Goal: Task Accomplishment & Management: Use online tool/utility

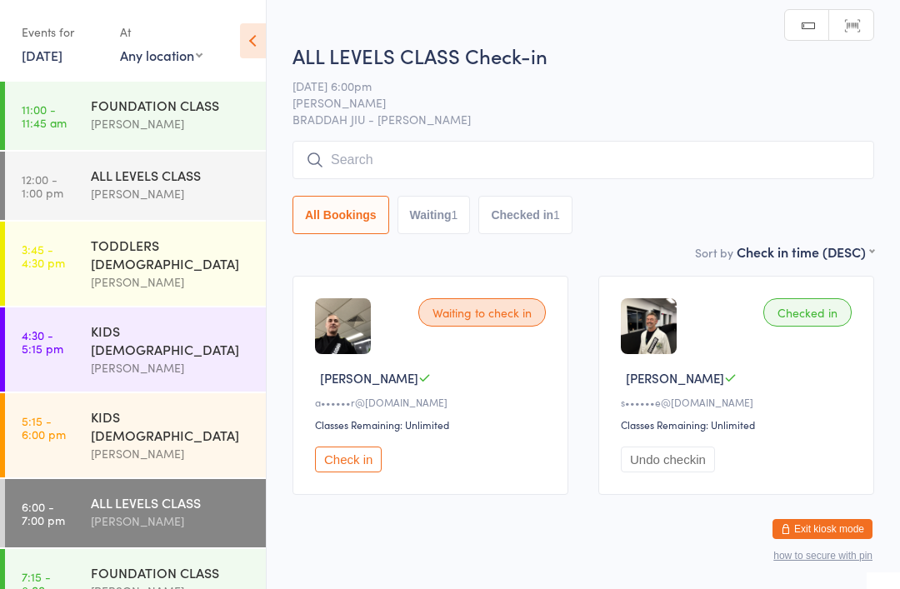
click at [431, 167] on input "search" at bounding box center [582, 160] width 581 height 38
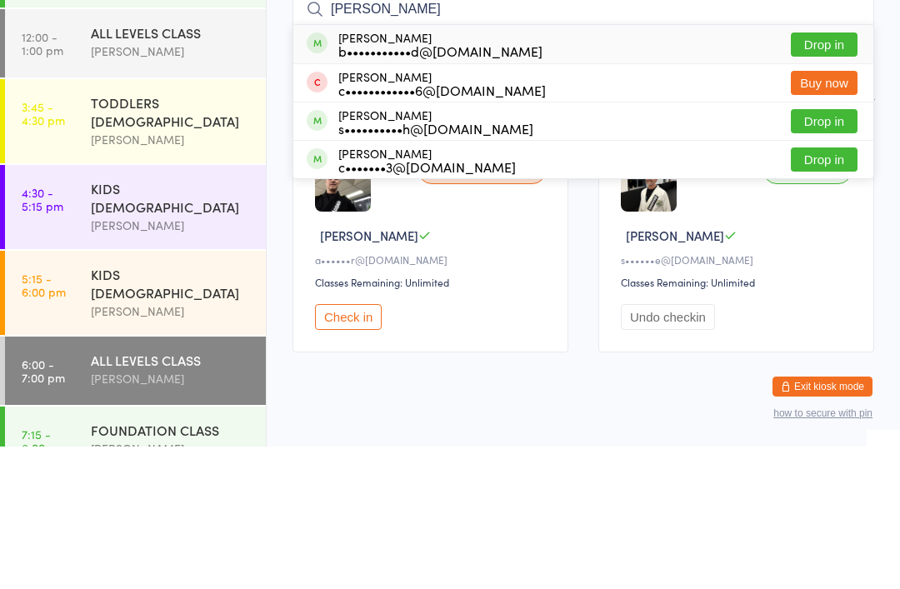
type input "[PERSON_NAME]"
click at [823, 175] on button "Drop in" at bounding box center [823, 187] width 67 height 24
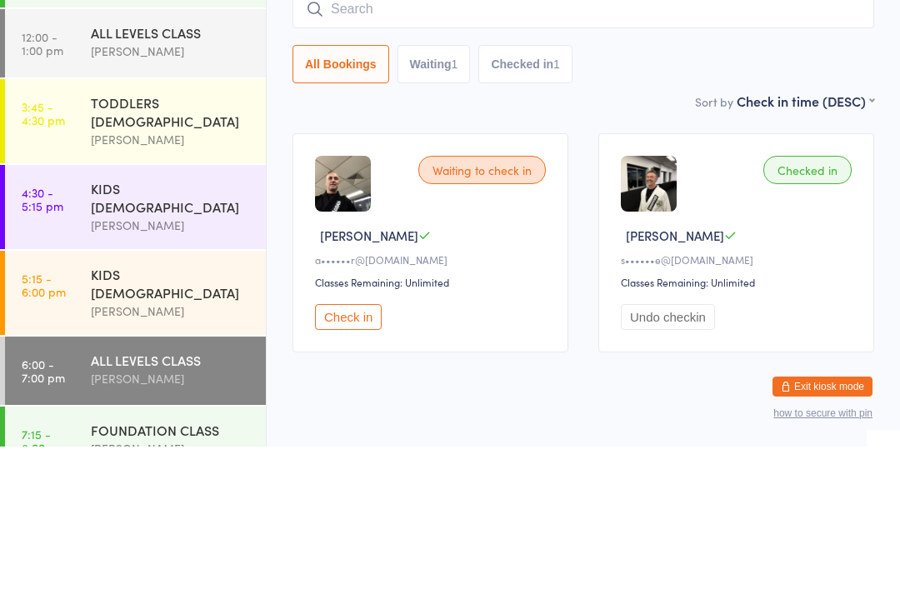
scroll to position [41, 0]
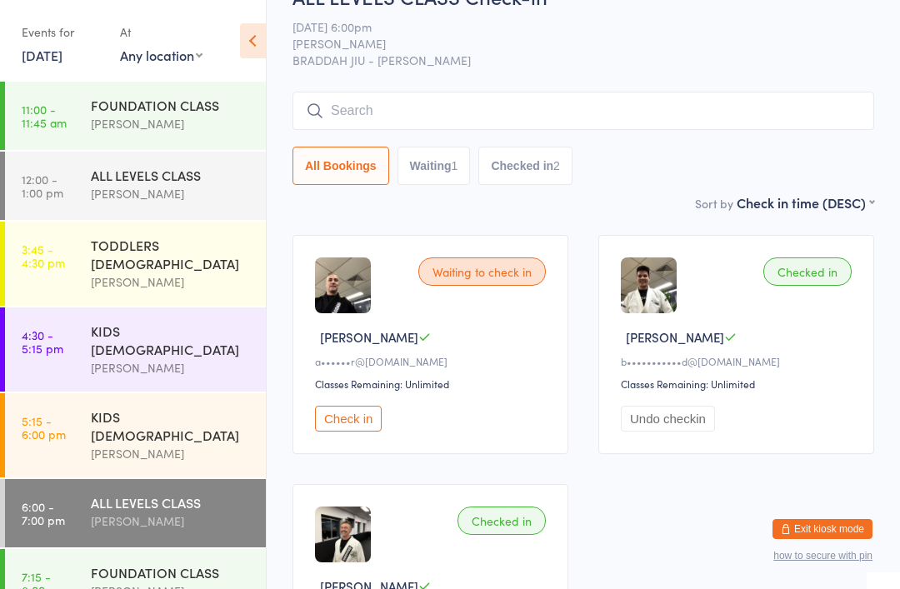
click at [184, 511] on div "[PERSON_NAME]" at bounding box center [171, 520] width 161 height 19
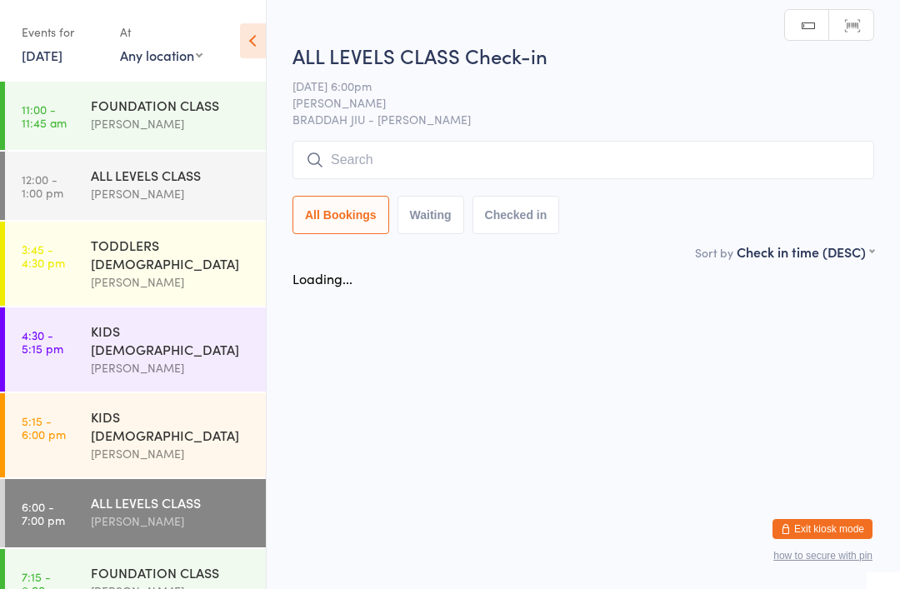
scroll to position [0, 0]
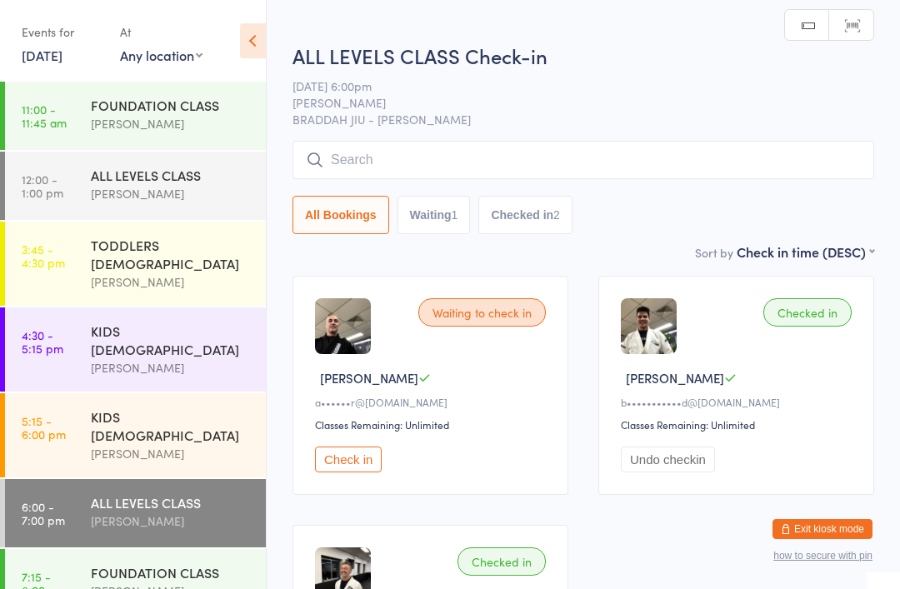
click at [436, 146] on input "search" at bounding box center [582, 160] width 581 height 38
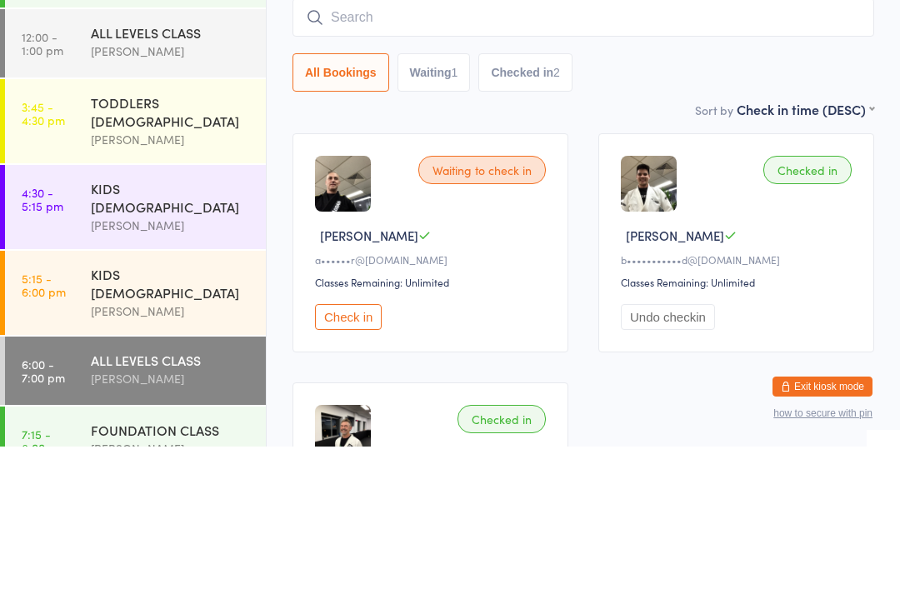
type input "A"
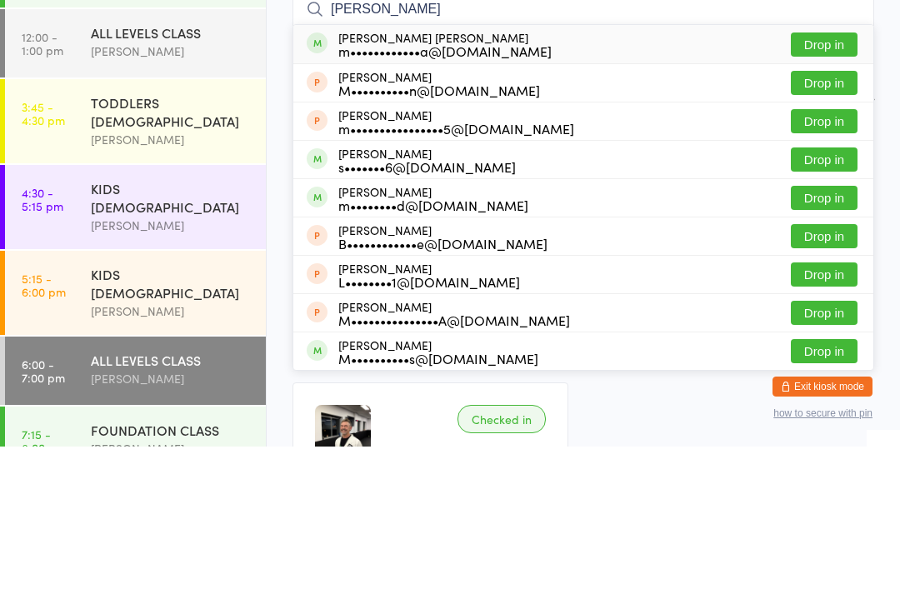
type input "[PERSON_NAME]"
click at [822, 175] on button "Drop in" at bounding box center [823, 187] width 67 height 24
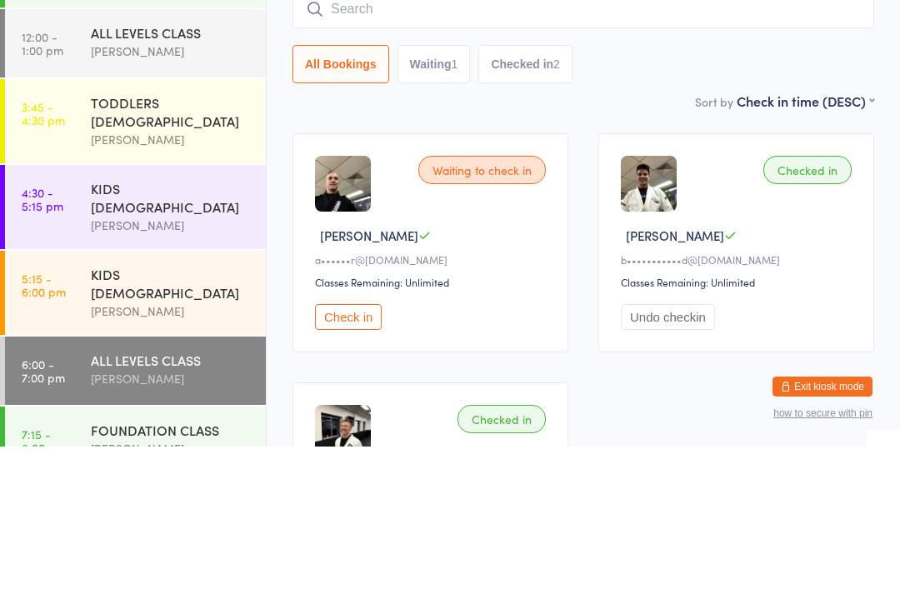
scroll to position [142, 0]
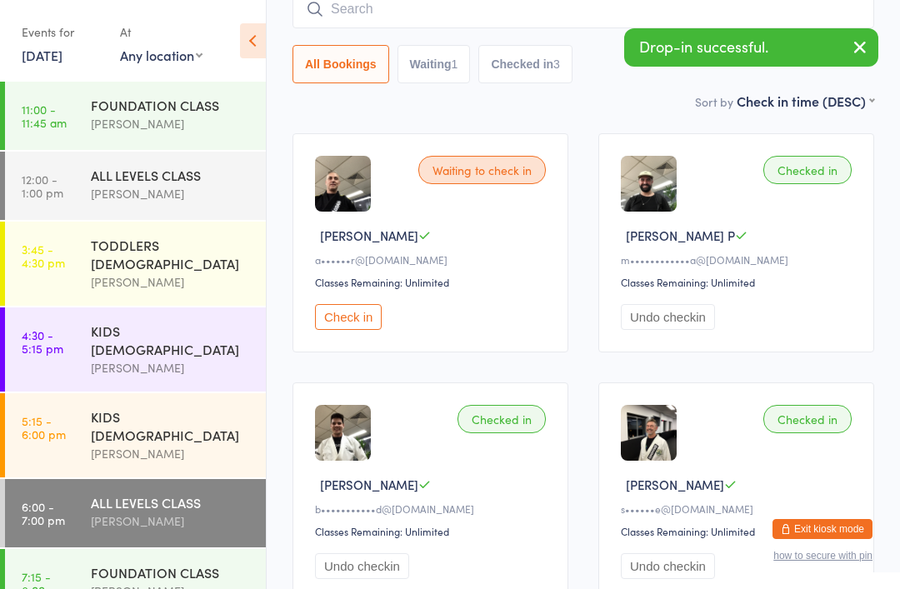
click at [199, 581] on div "[PERSON_NAME]" at bounding box center [171, 590] width 161 height 19
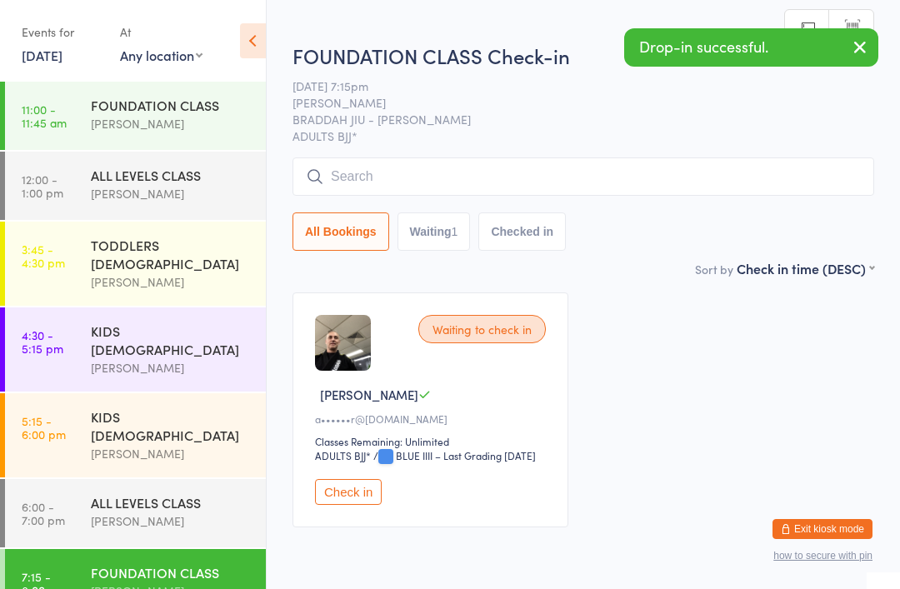
click at [453, 167] on input "search" at bounding box center [582, 176] width 581 height 38
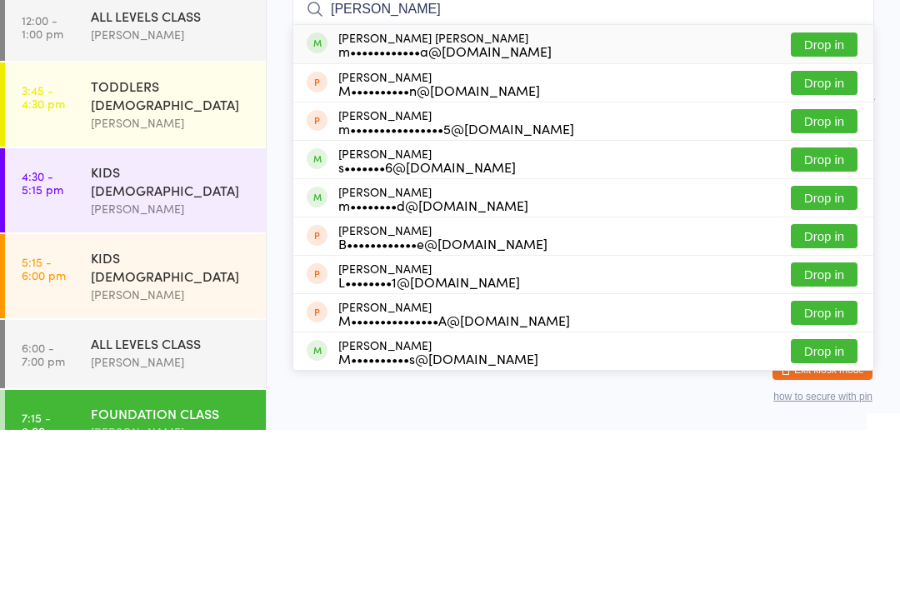
type input "[PERSON_NAME]"
click at [816, 192] on button "Drop in" at bounding box center [823, 204] width 67 height 24
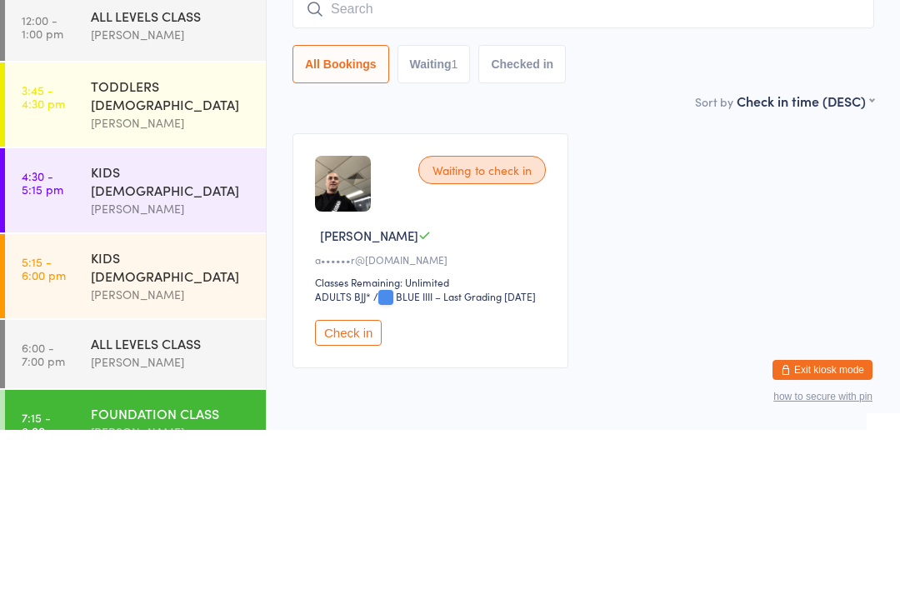
scroll to position [87, 0]
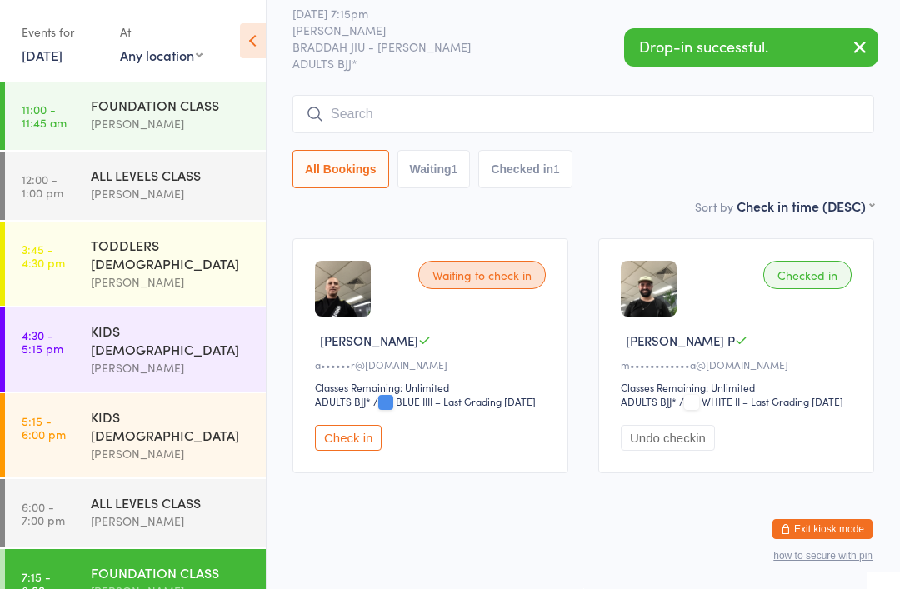
click at [200, 493] on div "ALL LEVELS CLASS" at bounding box center [171, 502] width 161 height 18
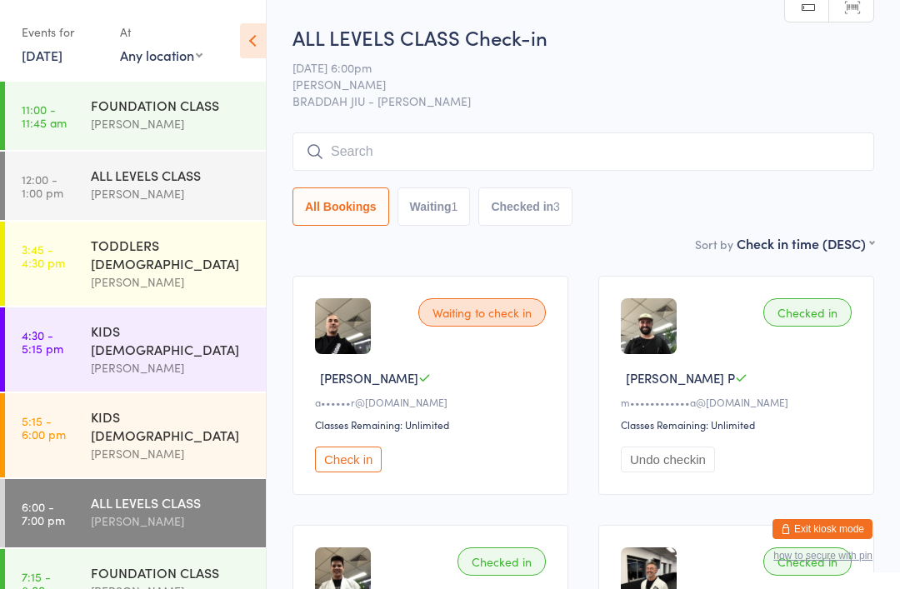
click at [558, 153] on input "search" at bounding box center [582, 151] width 581 height 38
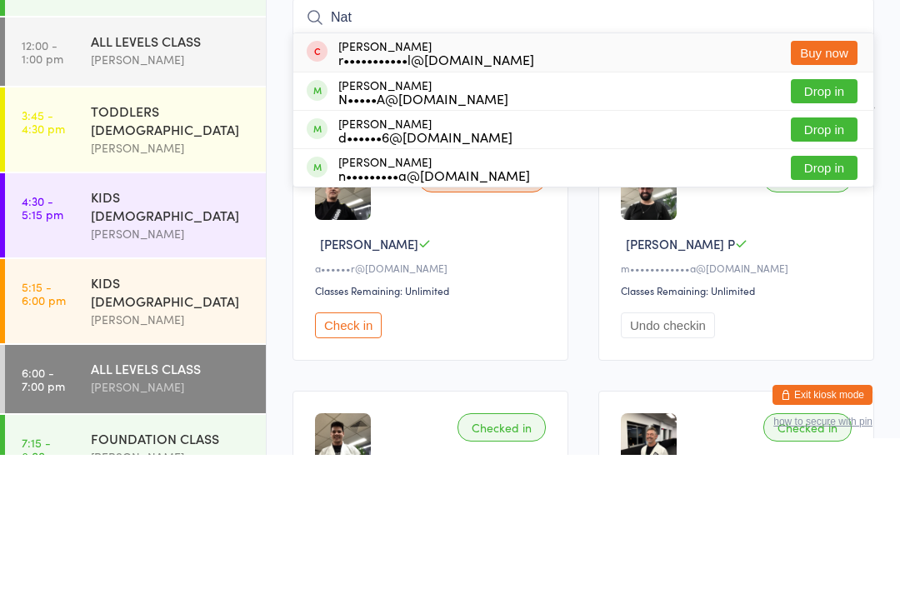
type input "Nat"
click at [837, 252] on button "Drop in" at bounding box center [823, 264] width 67 height 24
